Goal: Transaction & Acquisition: Purchase product/service

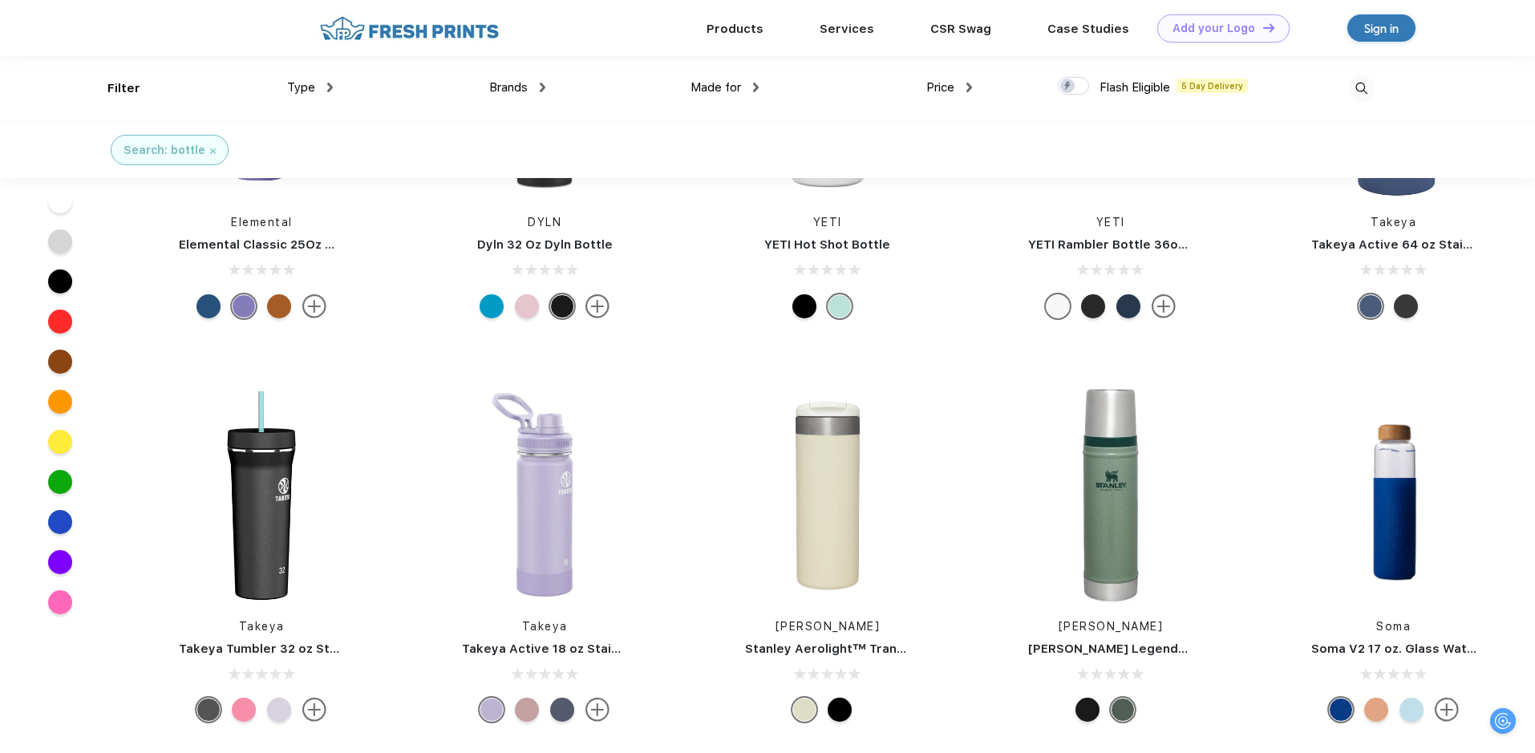
scroll to position [543, 0]
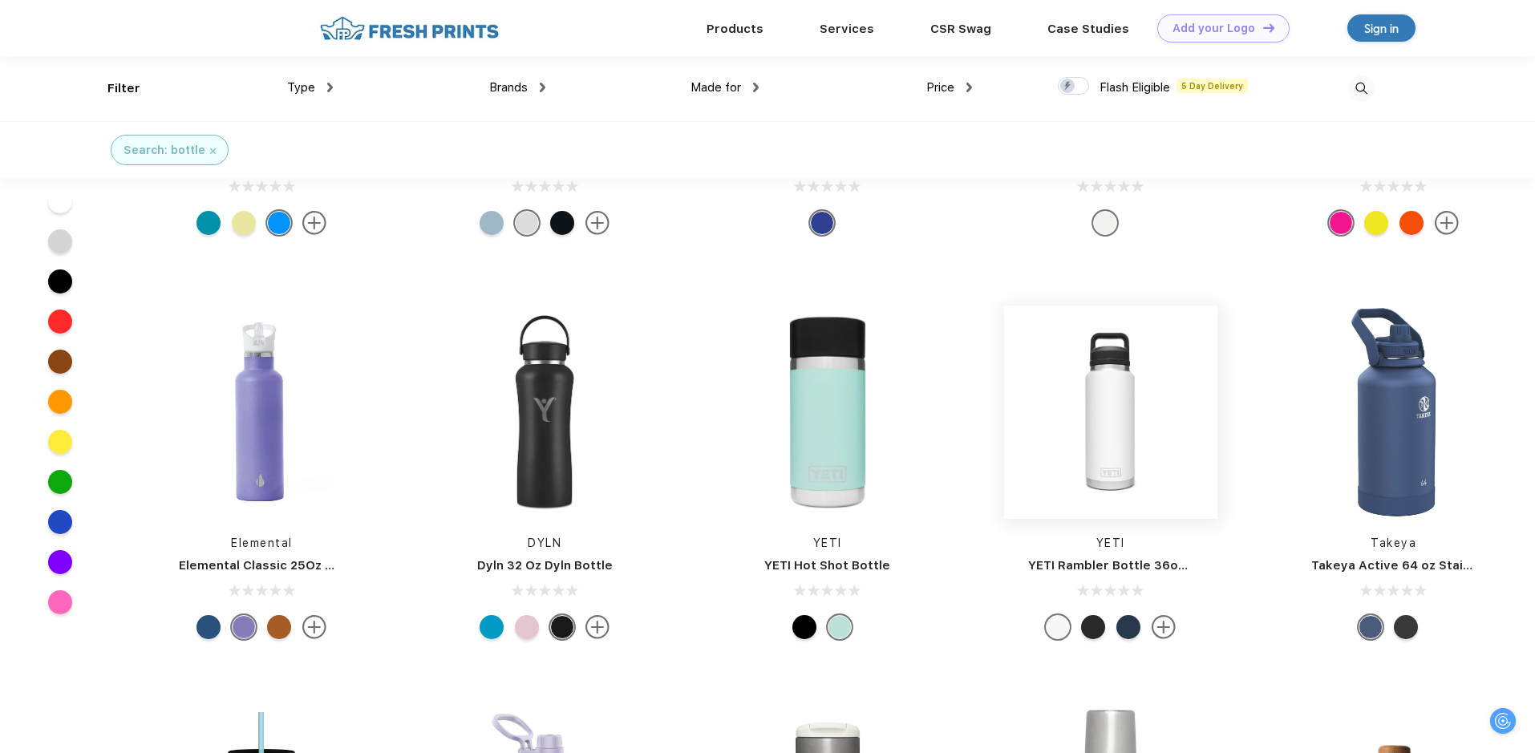
click at [1096, 454] on img at bounding box center [1110, 412] width 213 height 213
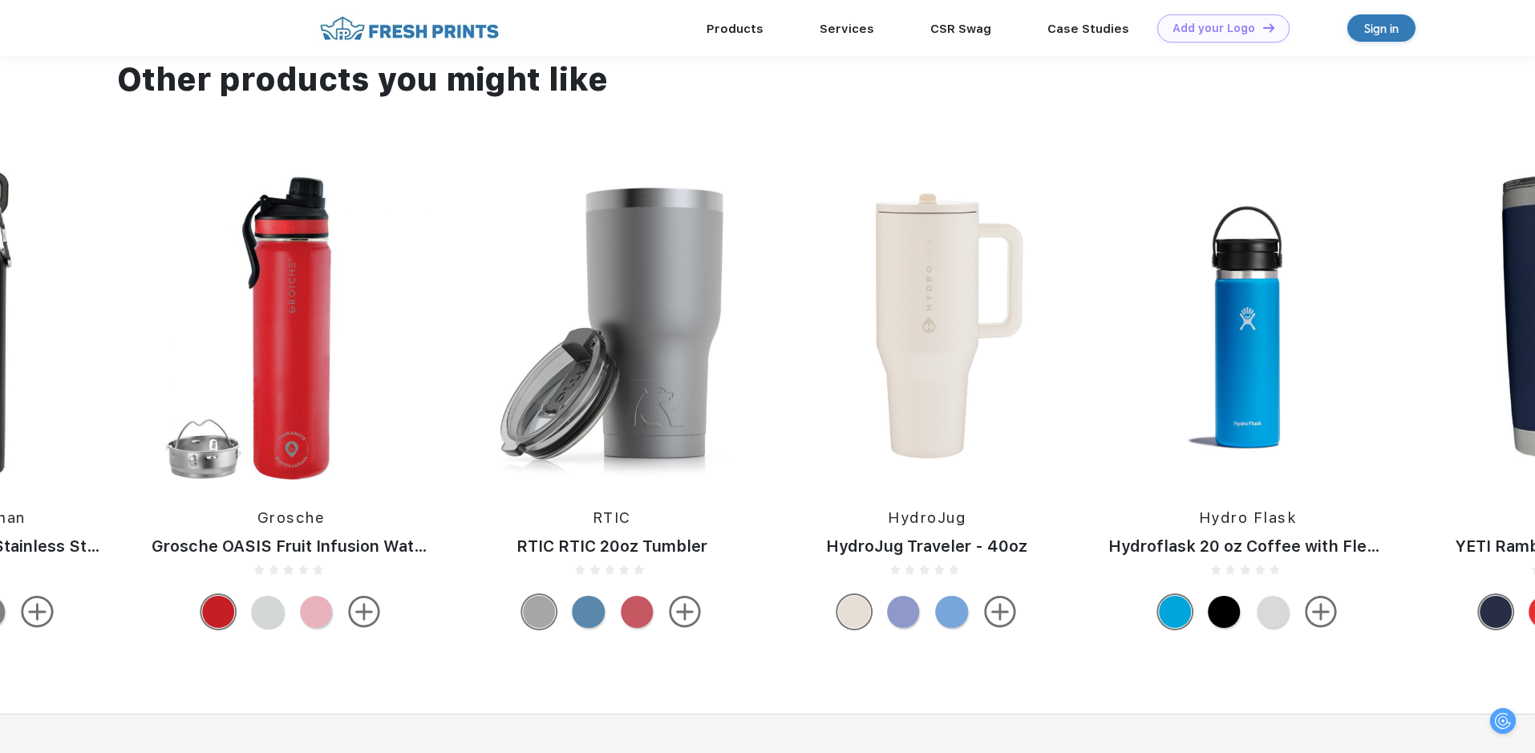
scroll to position [1043, 0]
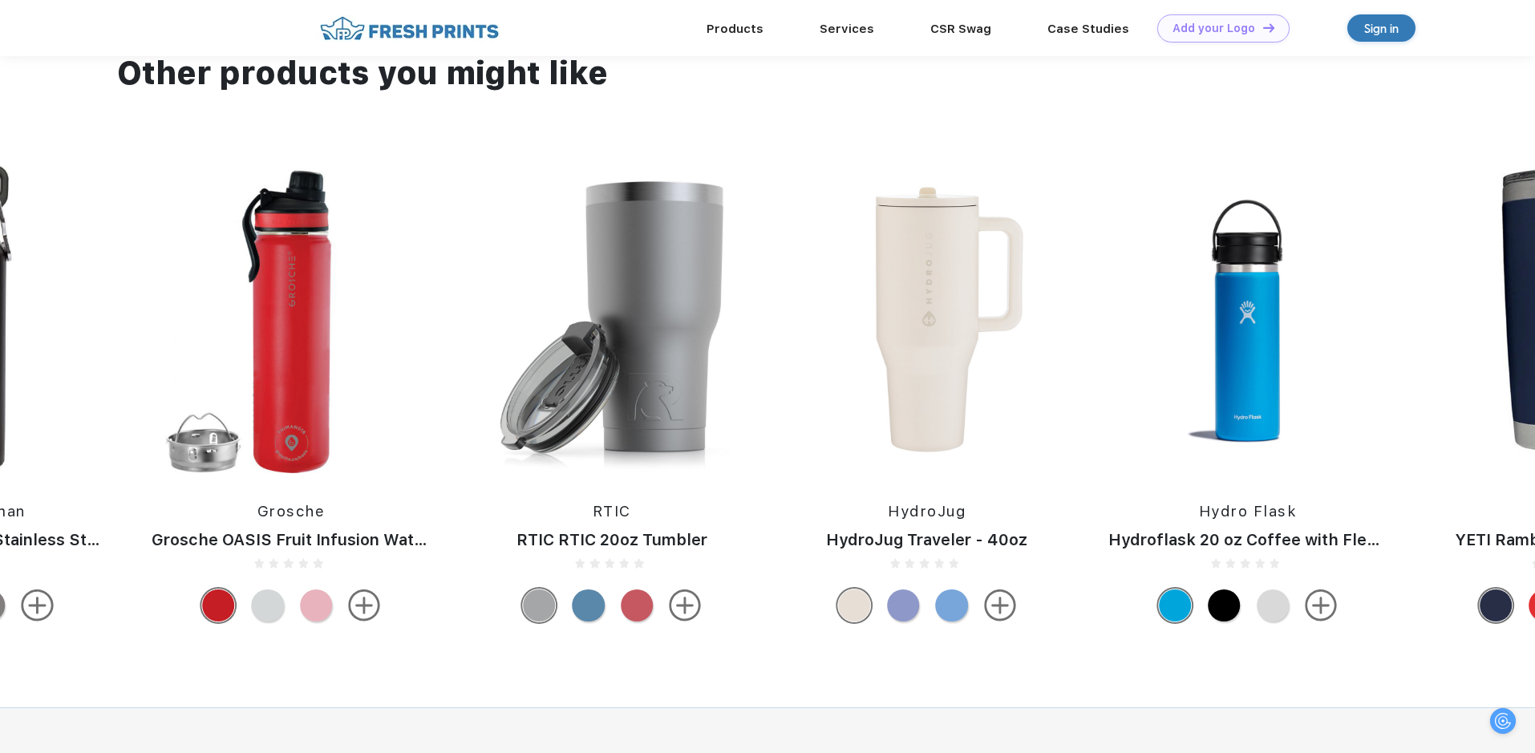
click at [671, 334] on img at bounding box center [612, 319] width 299 height 307
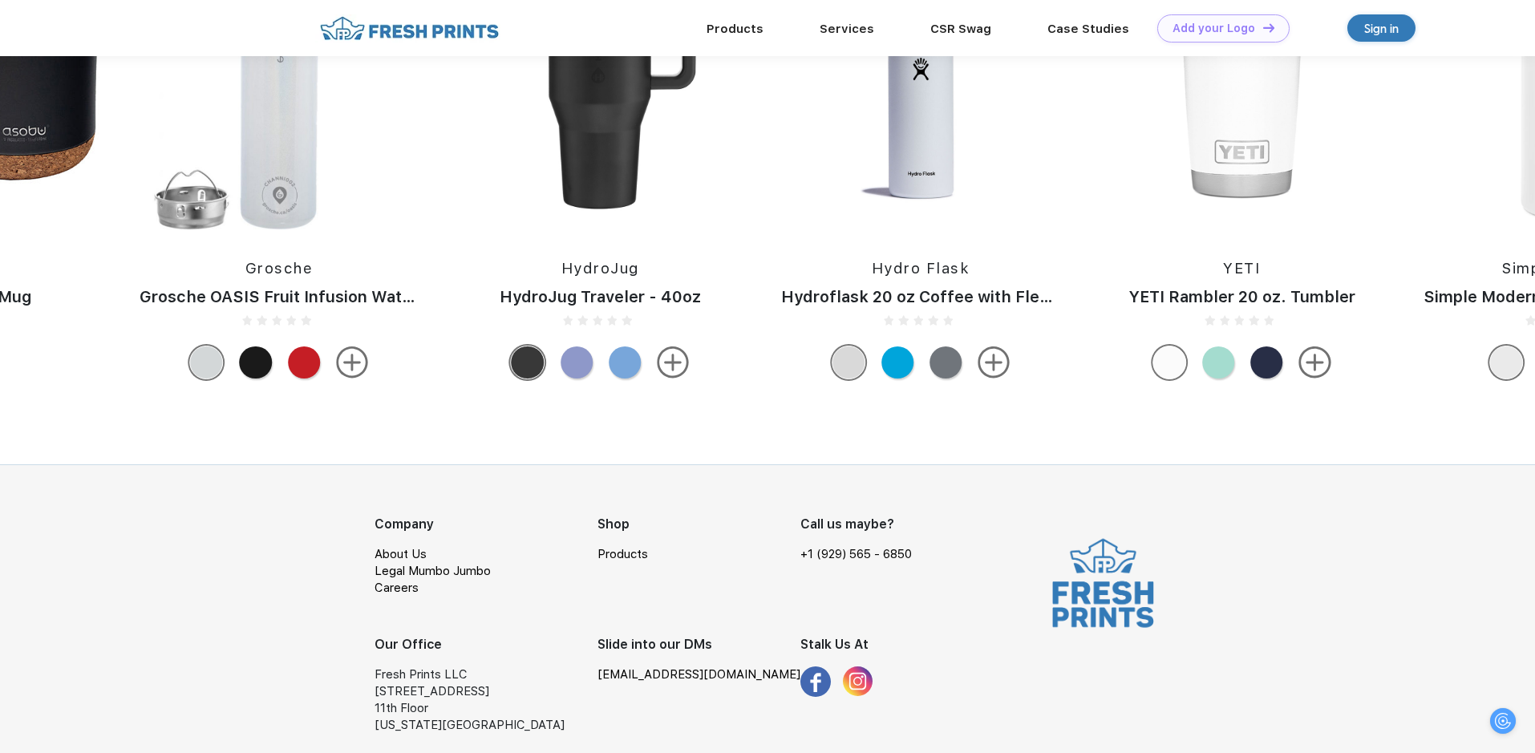
scroll to position [1227, 0]
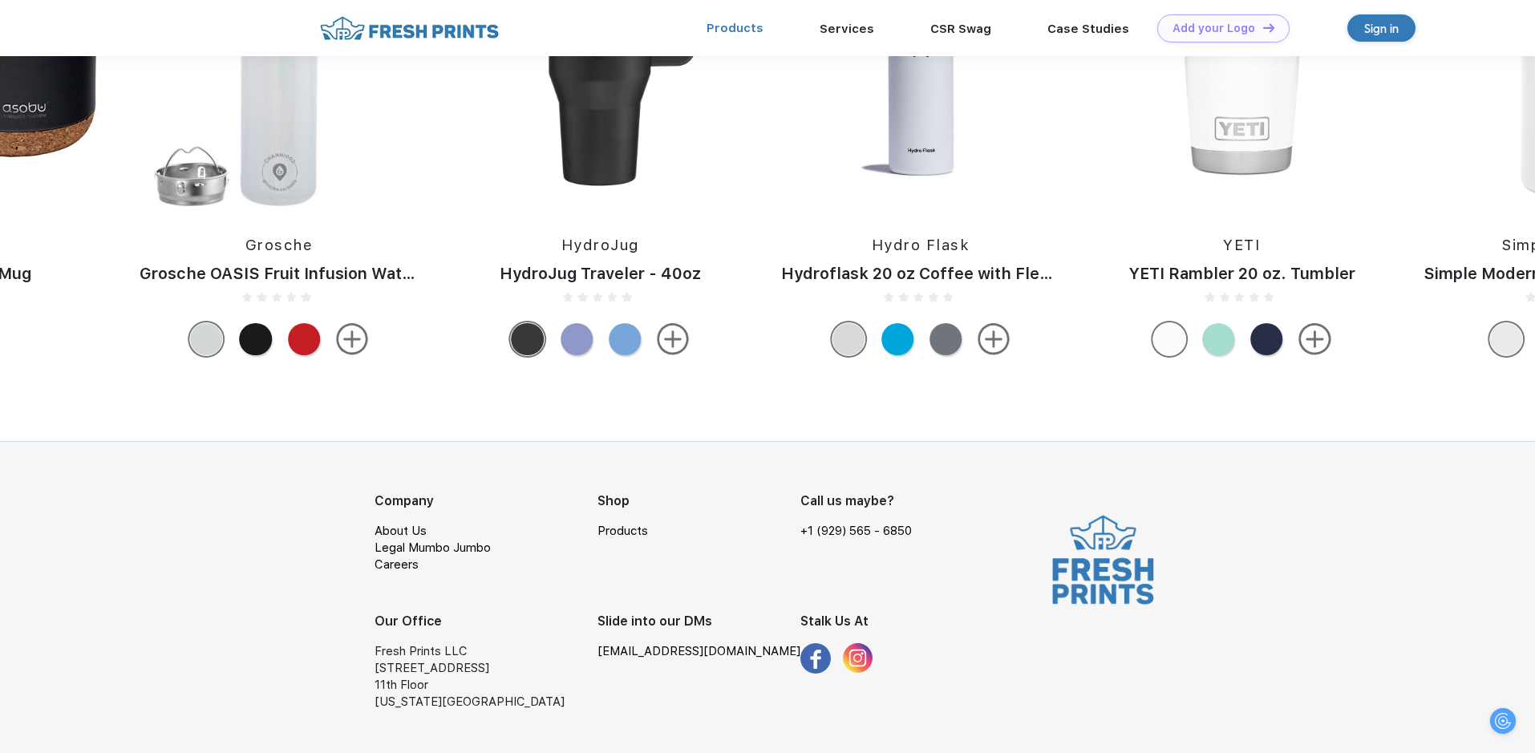
click at [741, 27] on link "Products" at bounding box center [735, 28] width 57 height 14
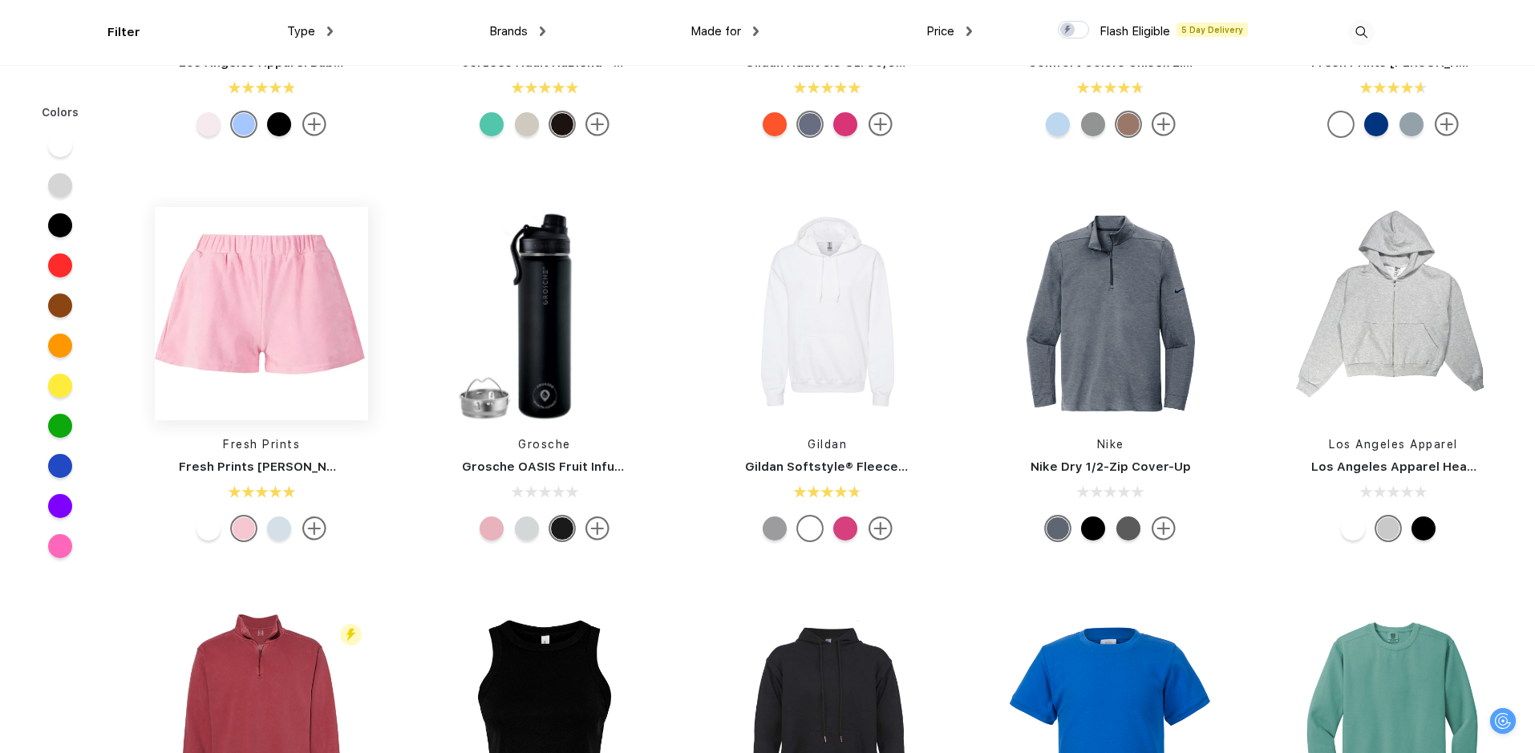
scroll to position [3129, 0]
